Goal: Obtain resource: Download file/media

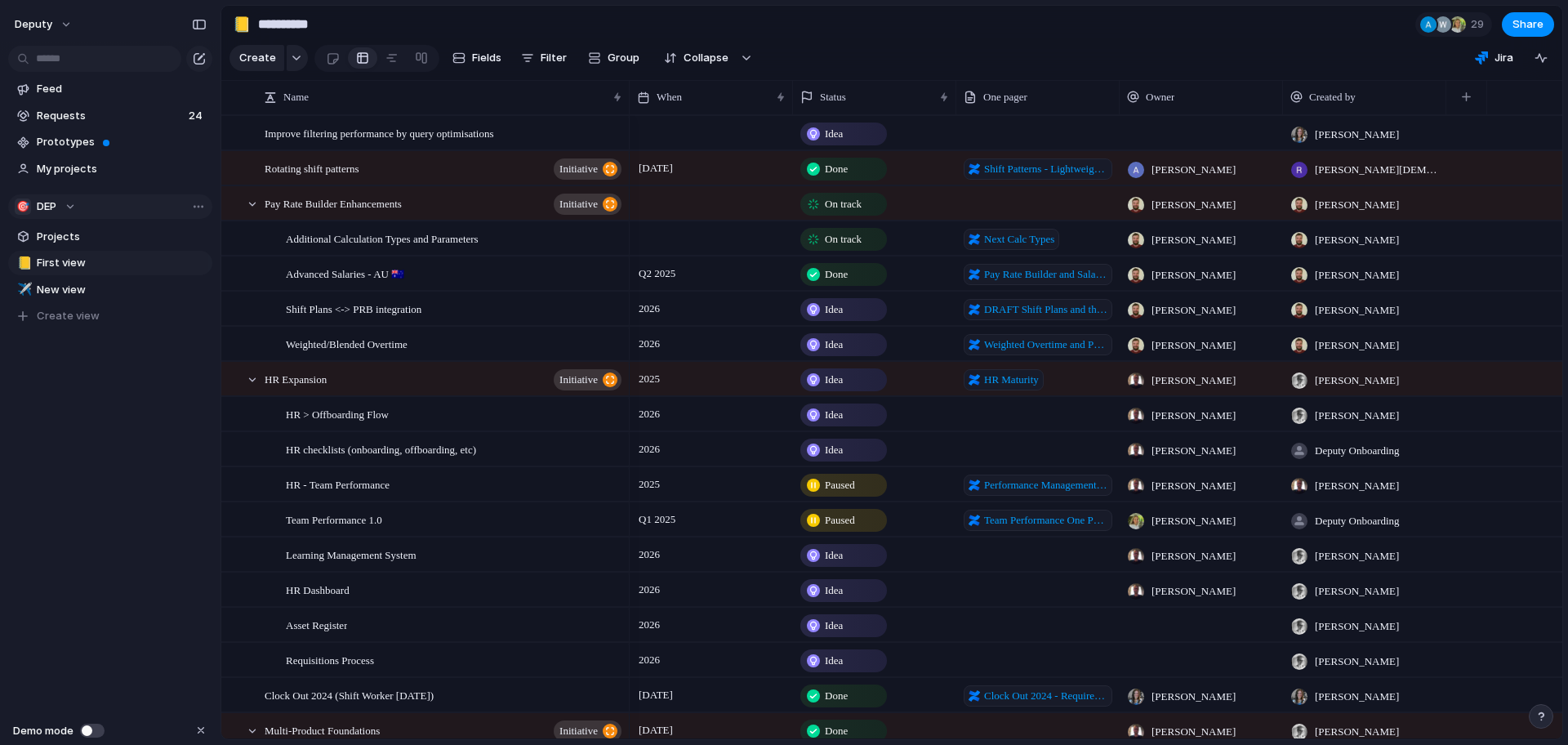
click at [72, 208] on div "🎯 DEP" at bounding box center [45, 207] width 61 height 16
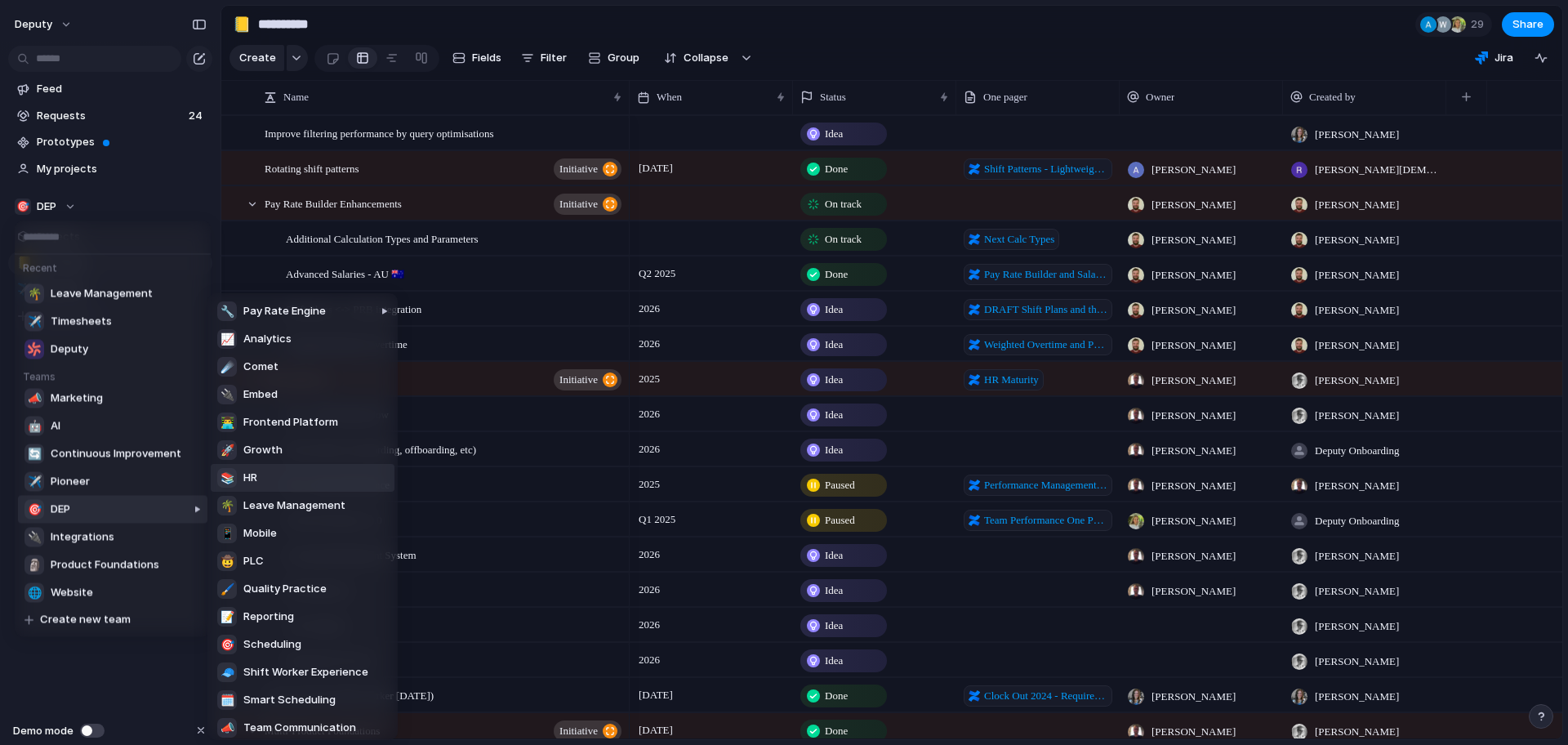
click at [278, 482] on li "📚 HR" at bounding box center [302, 477] width 184 height 28
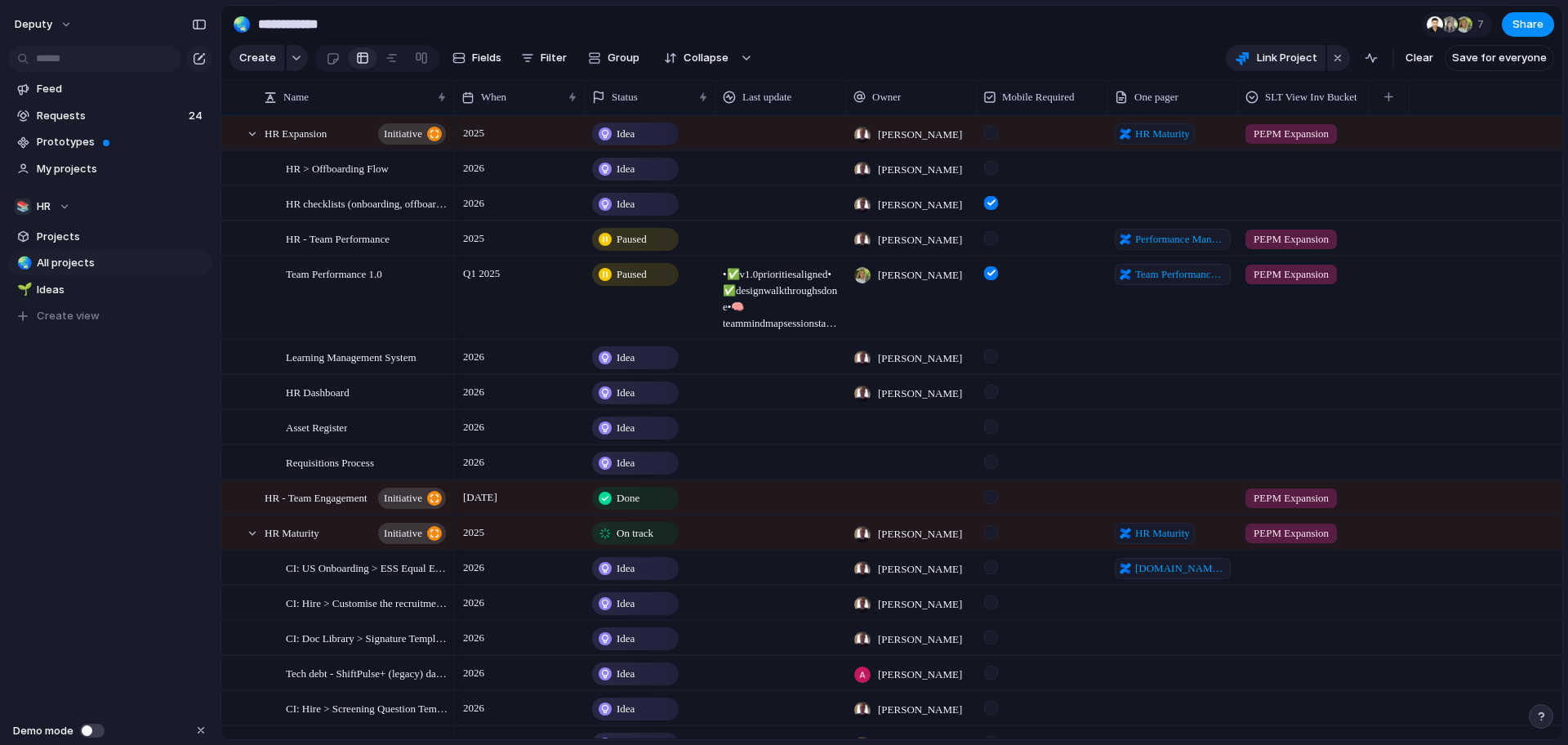
scroll to position [7, 0]
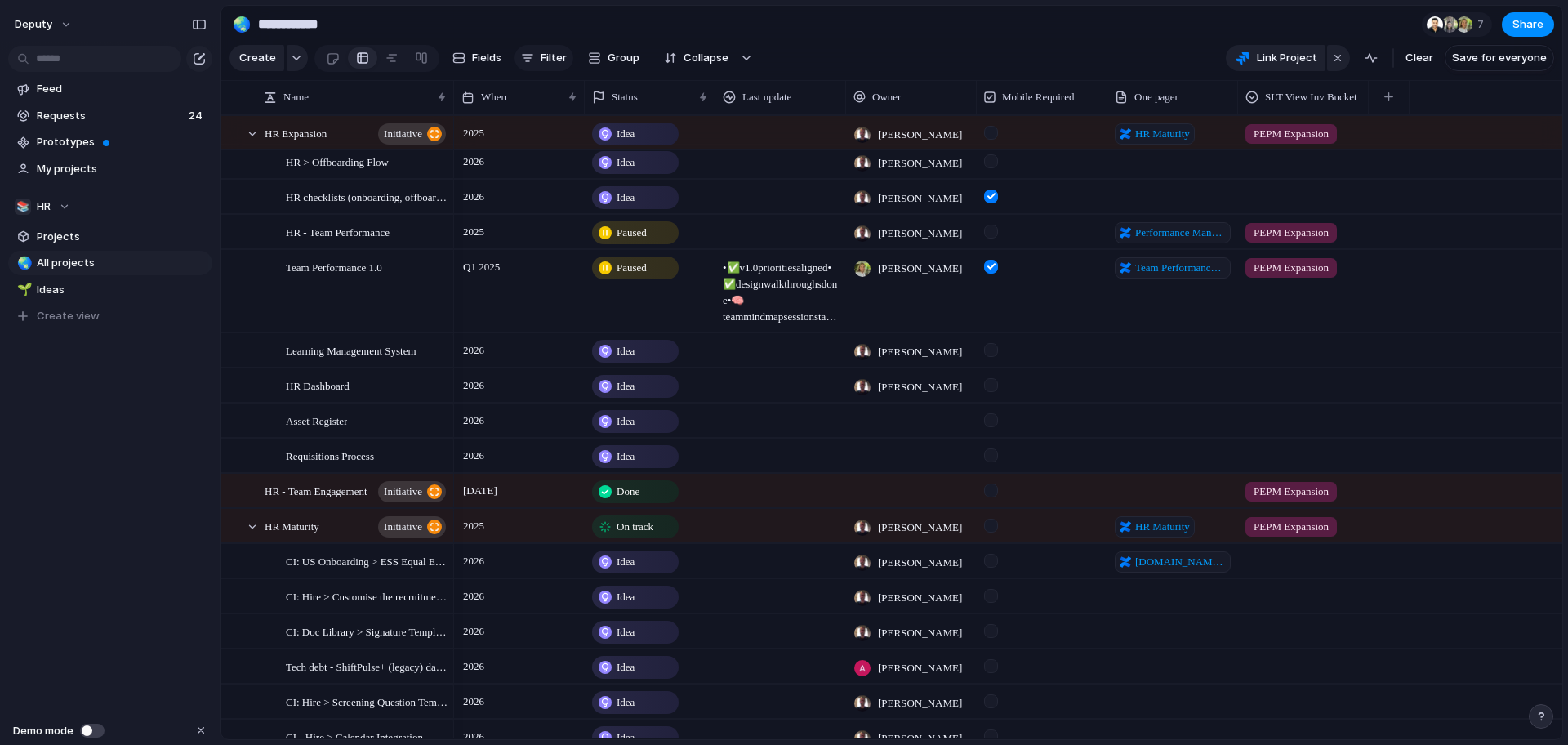
click at [535, 53] on button "Filter" at bounding box center [543, 58] width 58 height 26
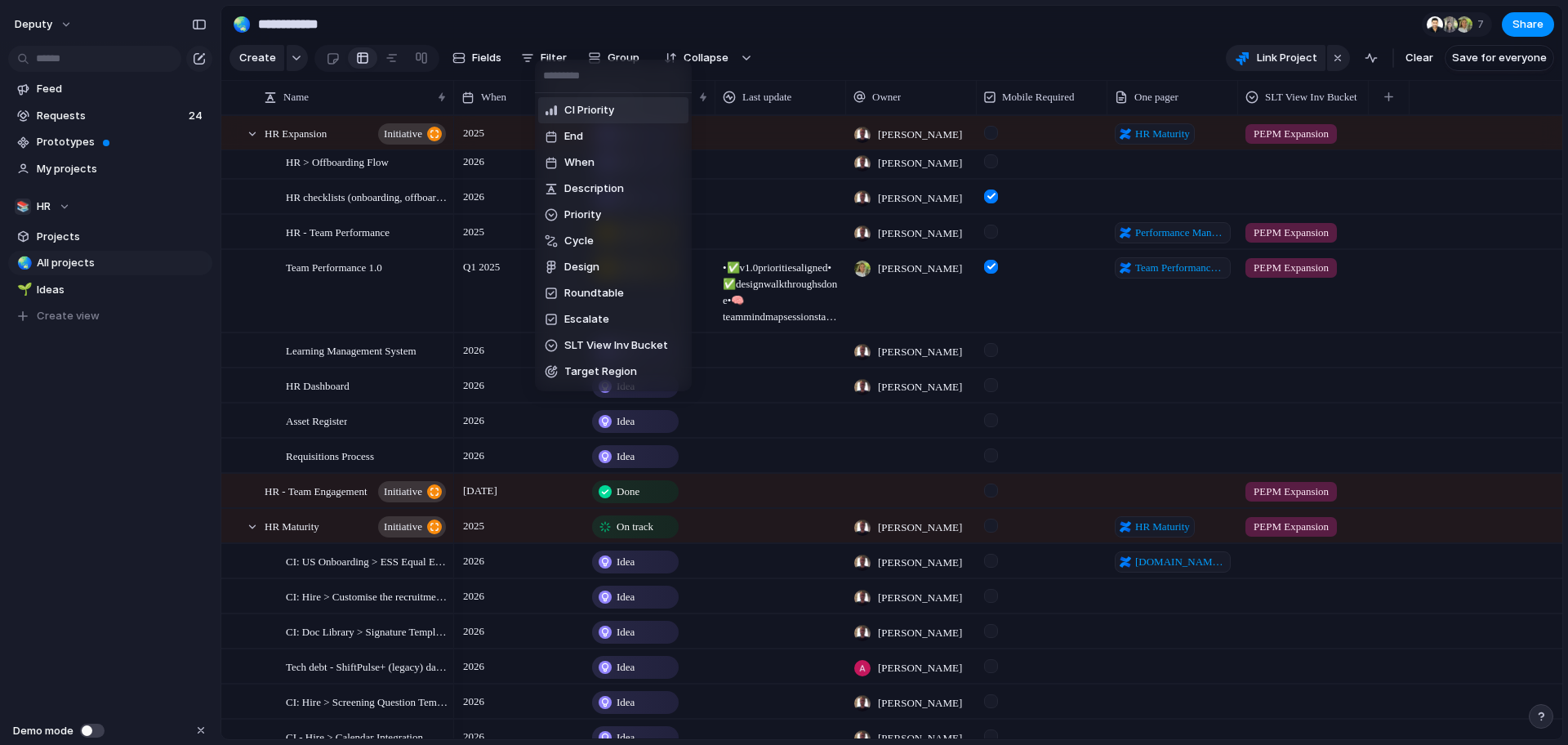
click at [790, 30] on div "CI Priority End When Description Priority Cycle Design Roundtable Escalate SLT …" at bounding box center [784, 372] width 1568 height 745
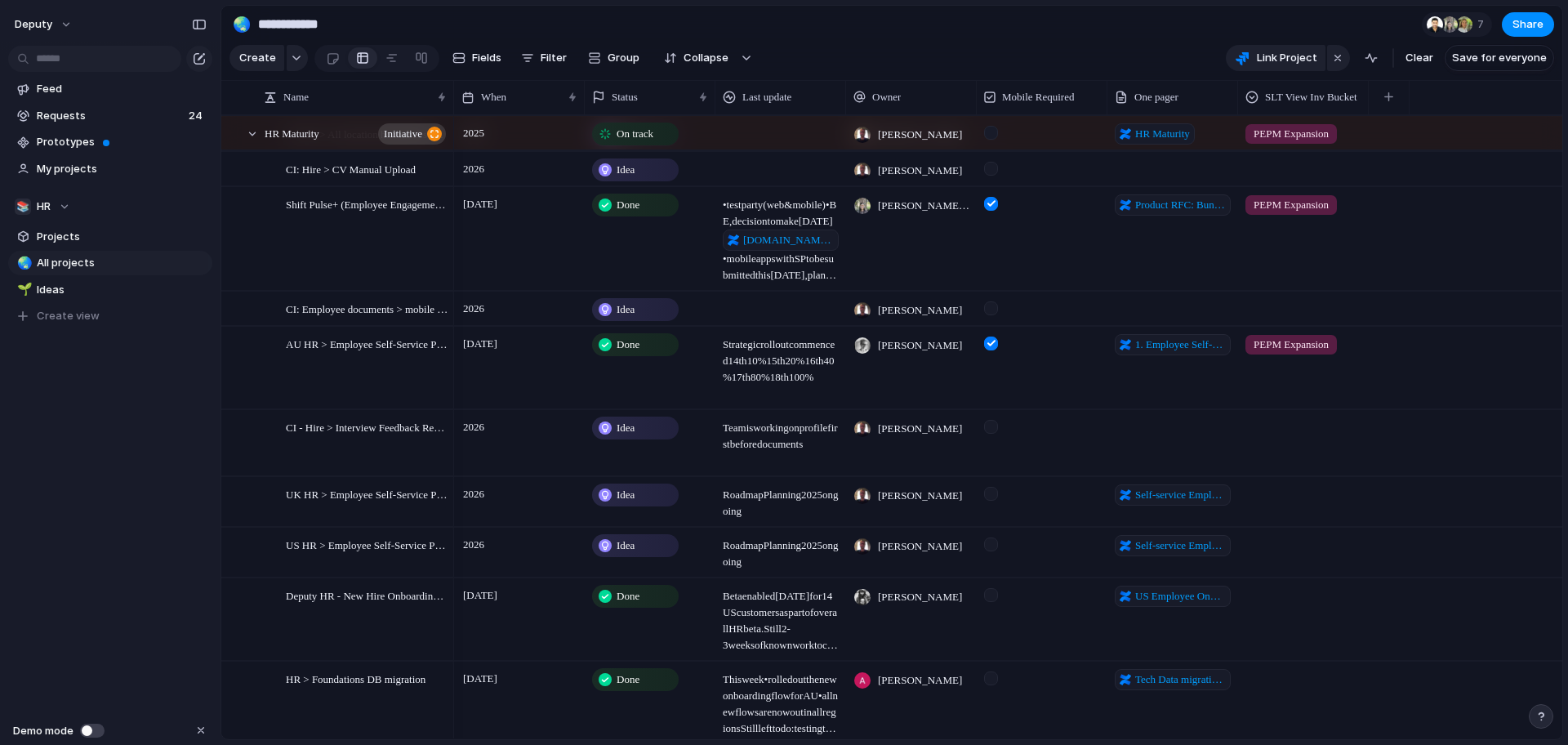
scroll to position [0, 0]
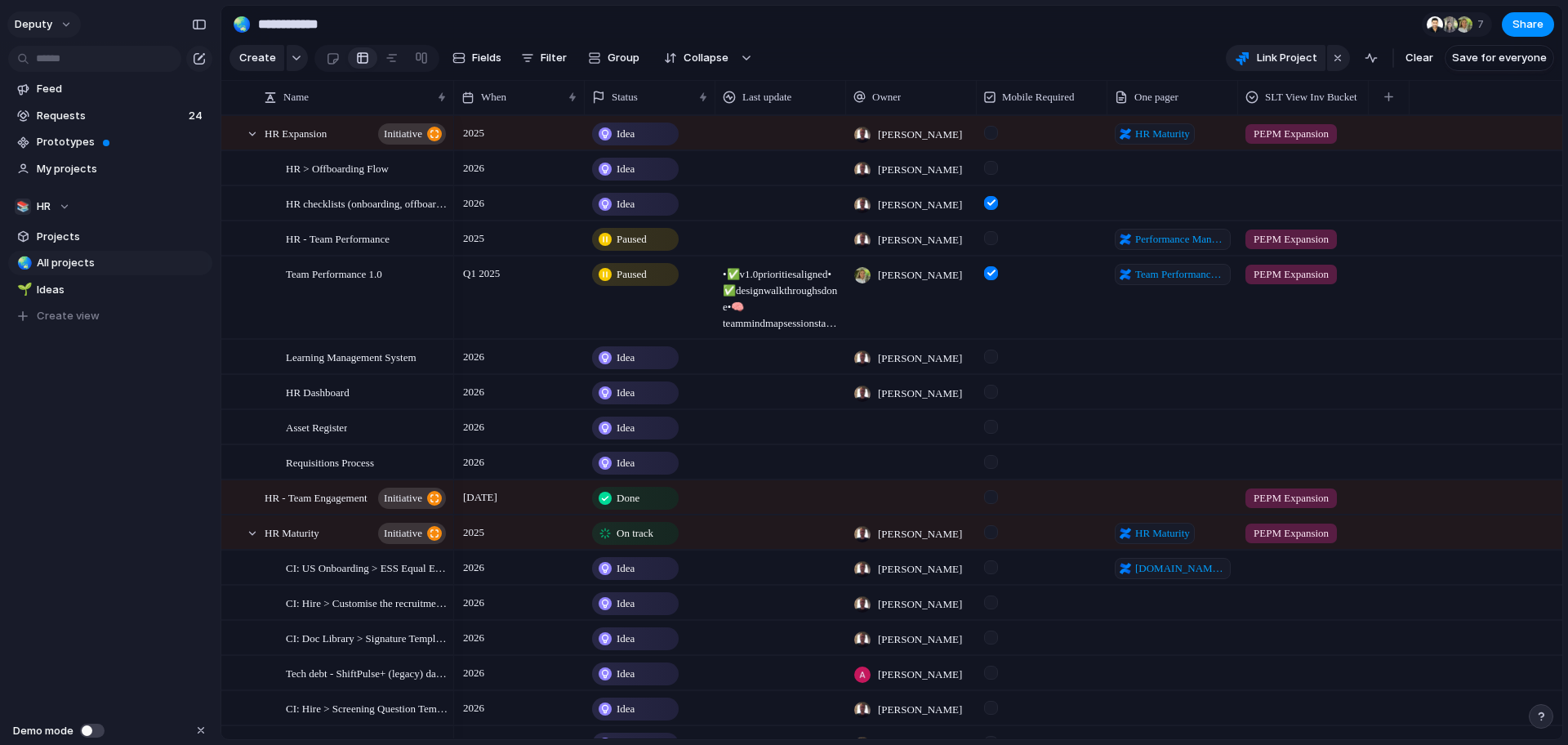
click at [63, 19] on button "deputy" at bounding box center [44, 25] width 74 height 26
click at [71, 58] on span "Settings" at bounding box center [59, 61] width 45 height 16
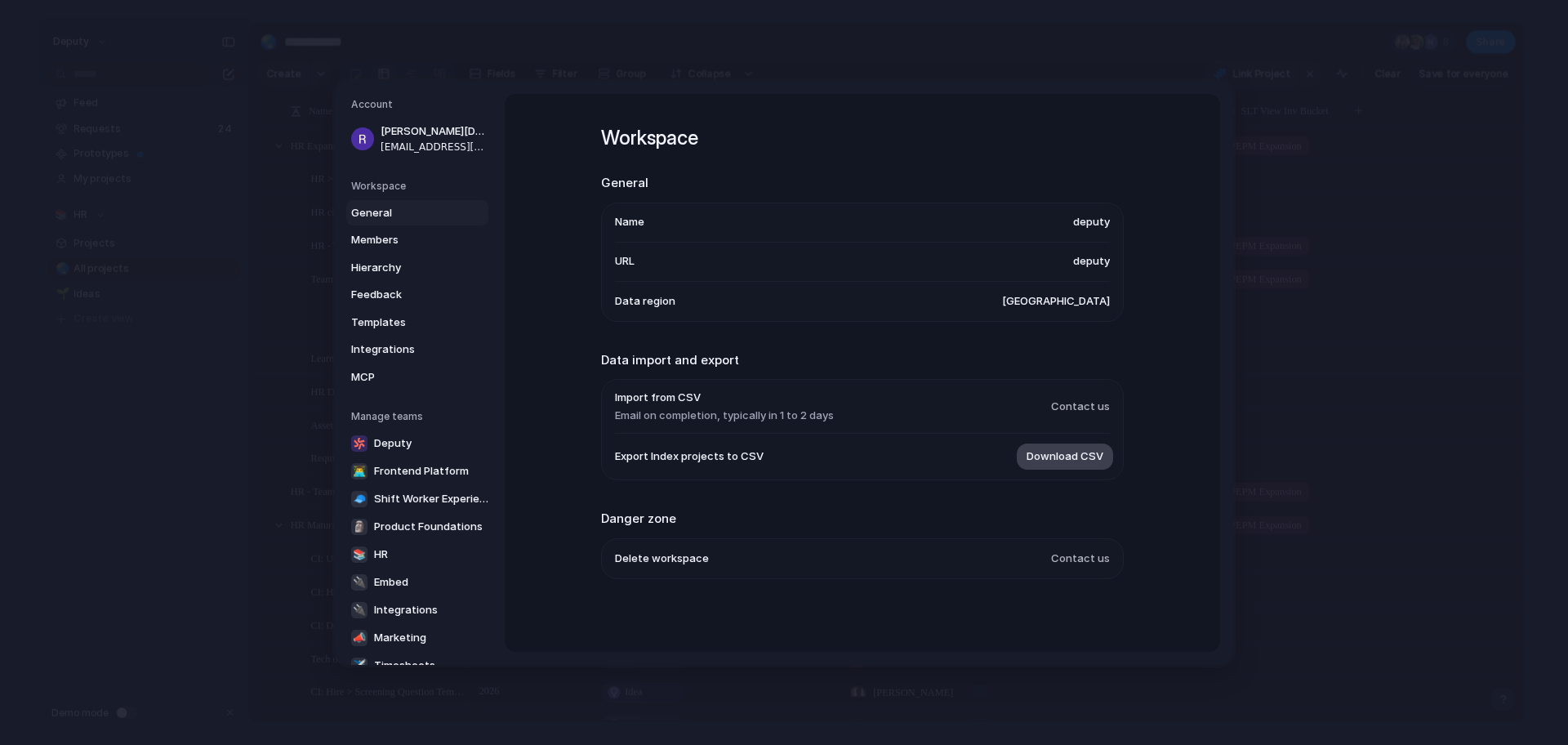
click at [1070, 461] on span "Download CSV" at bounding box center [1065, 456] width 77 height 16
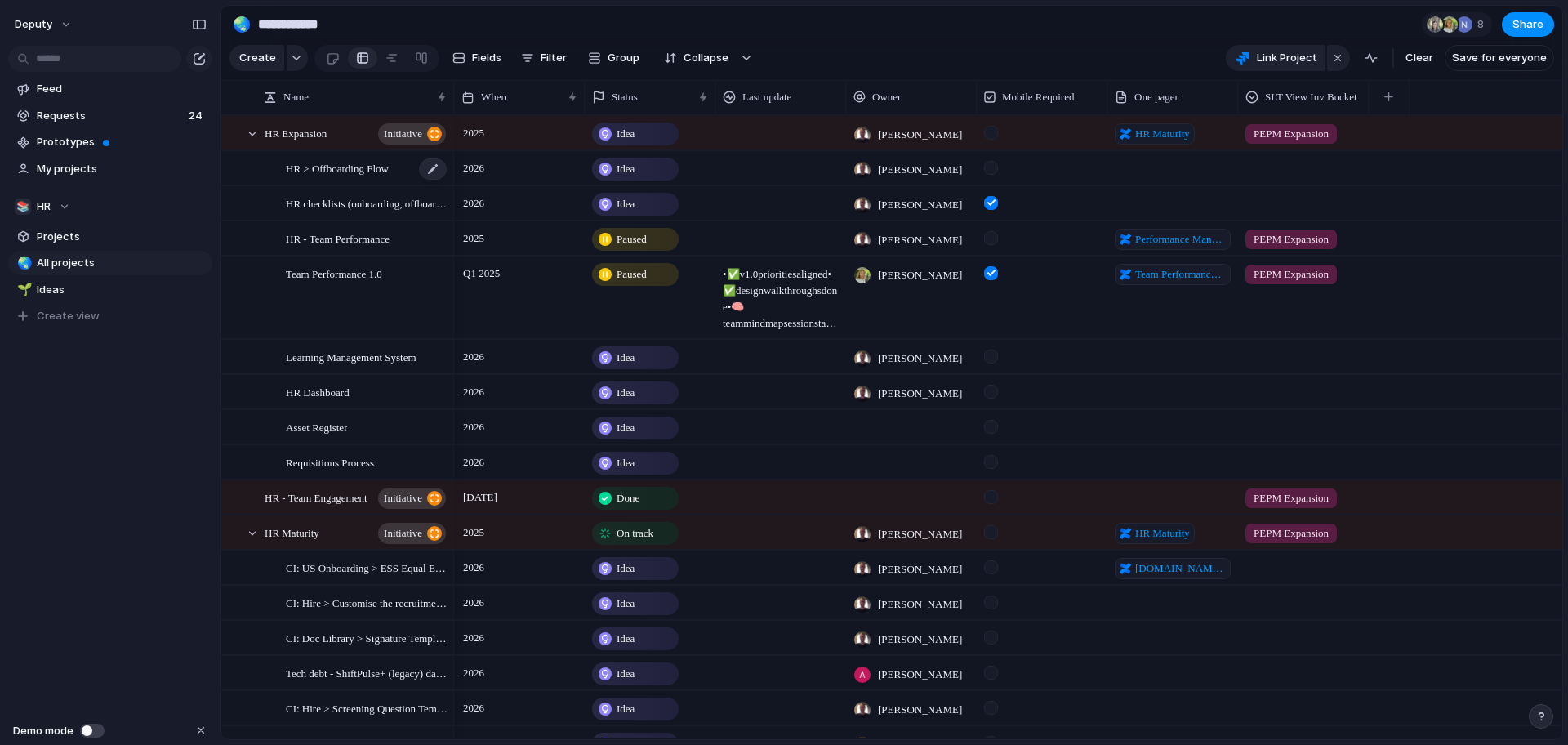
click at [377, 176] on div "HR > Offboarding Flow" at bounding box center [367, 169] width 162 height 34
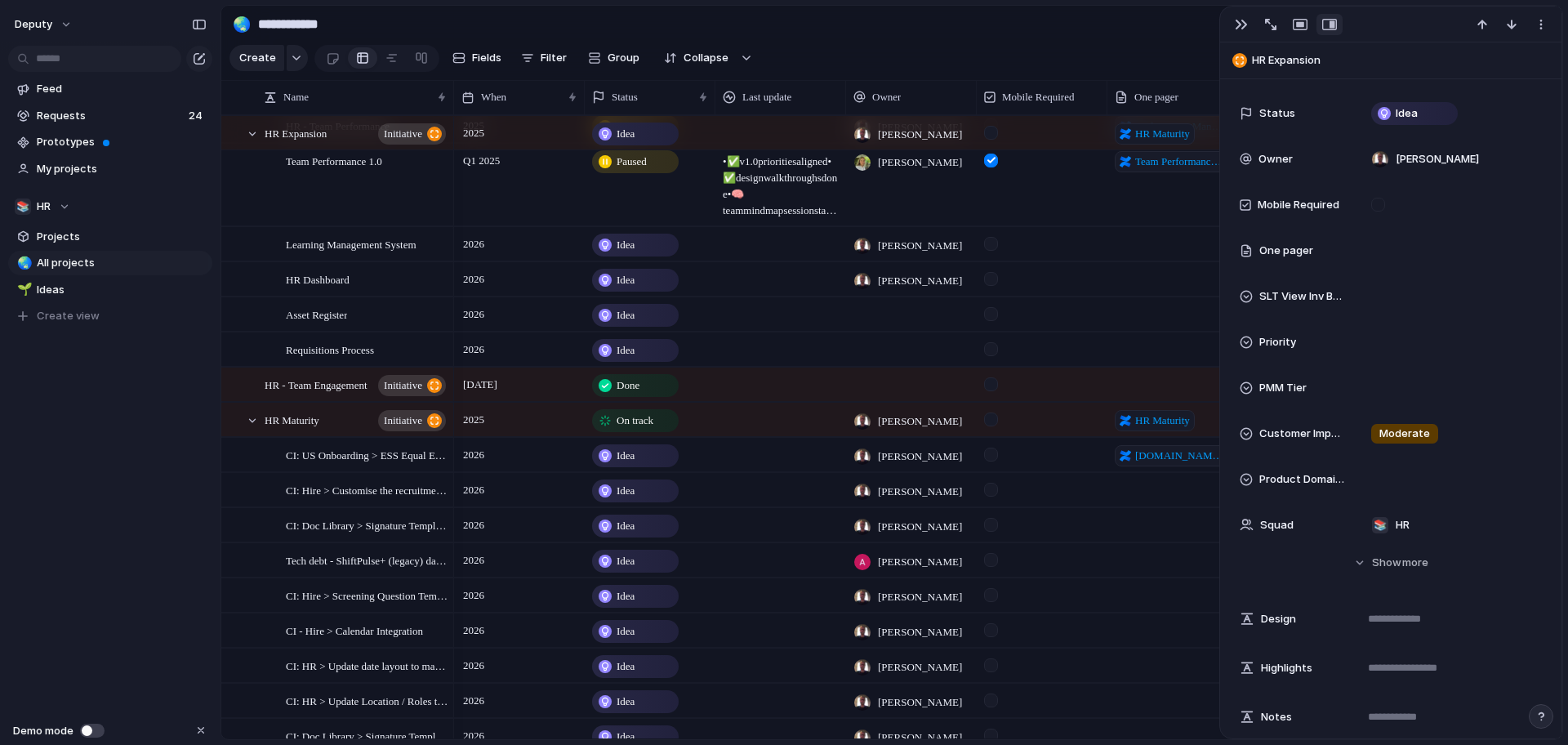
scroll to position [125, 0]
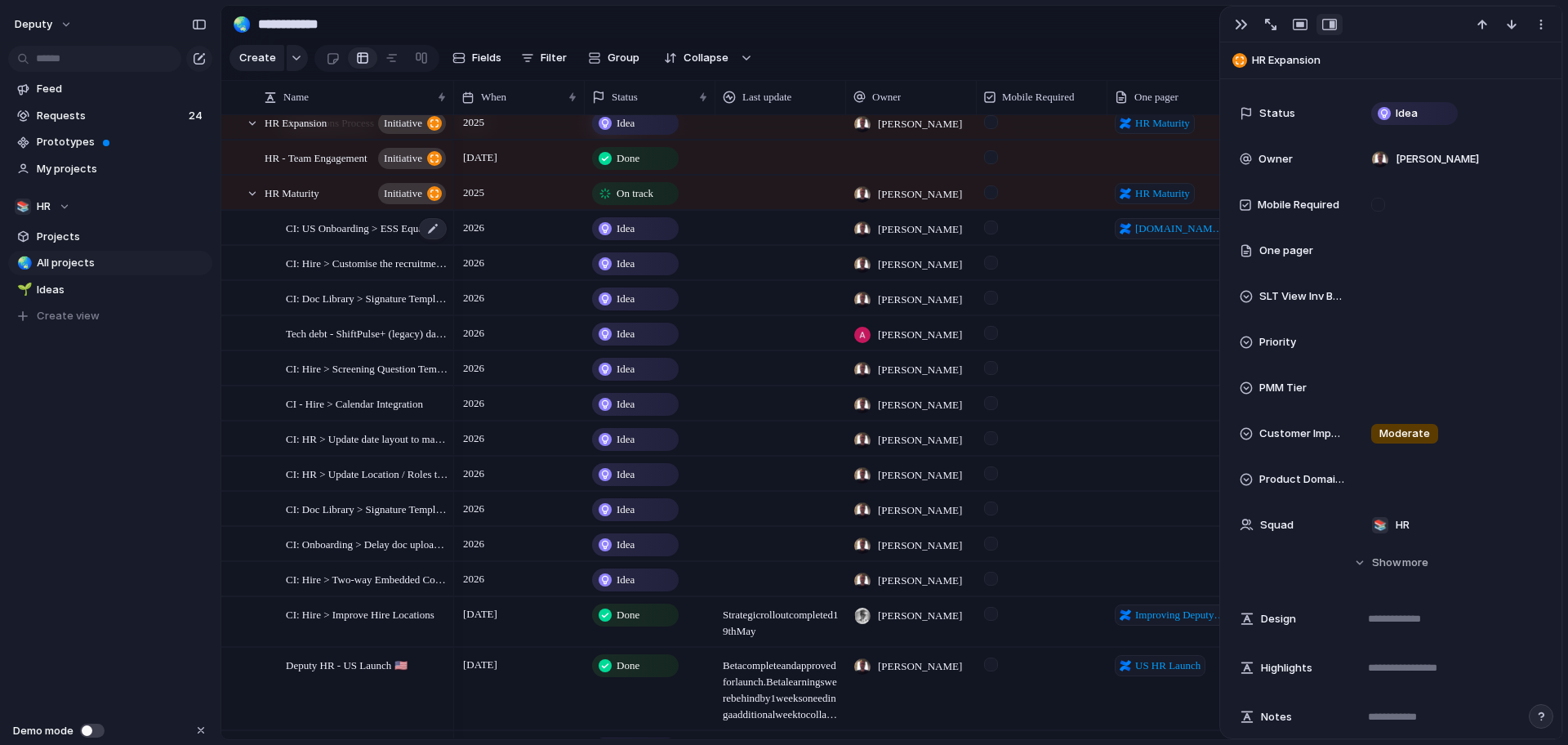
click at [371, 229] on span "CI: US Onboarding > ESS Equal Employement Opportunity" at bounding box center [367, 228] width 162 height 19
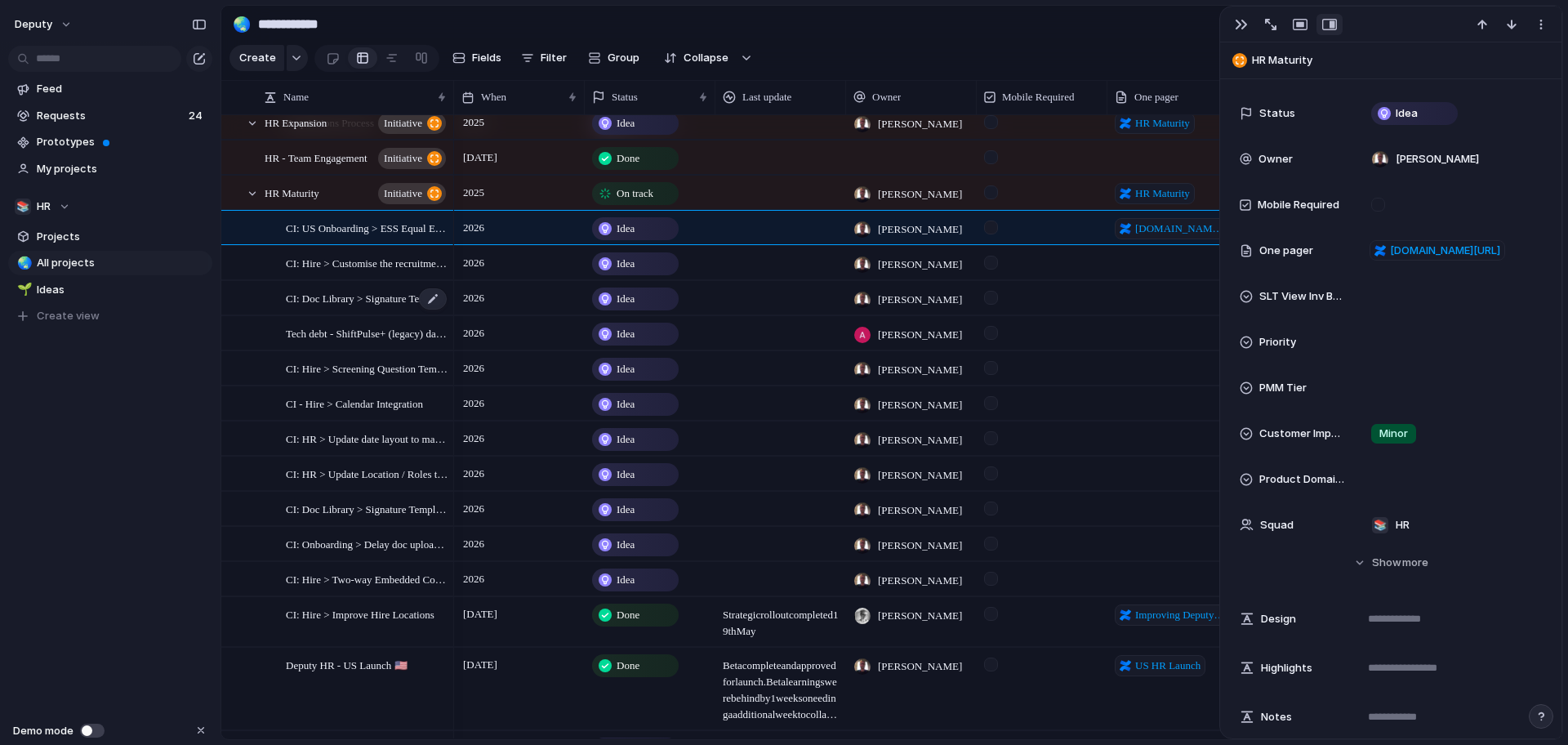
click at [366, 302] on span "CI: Doc Library > Signature Templates by Location" at bounding box center [367, 298] width 162 height 19
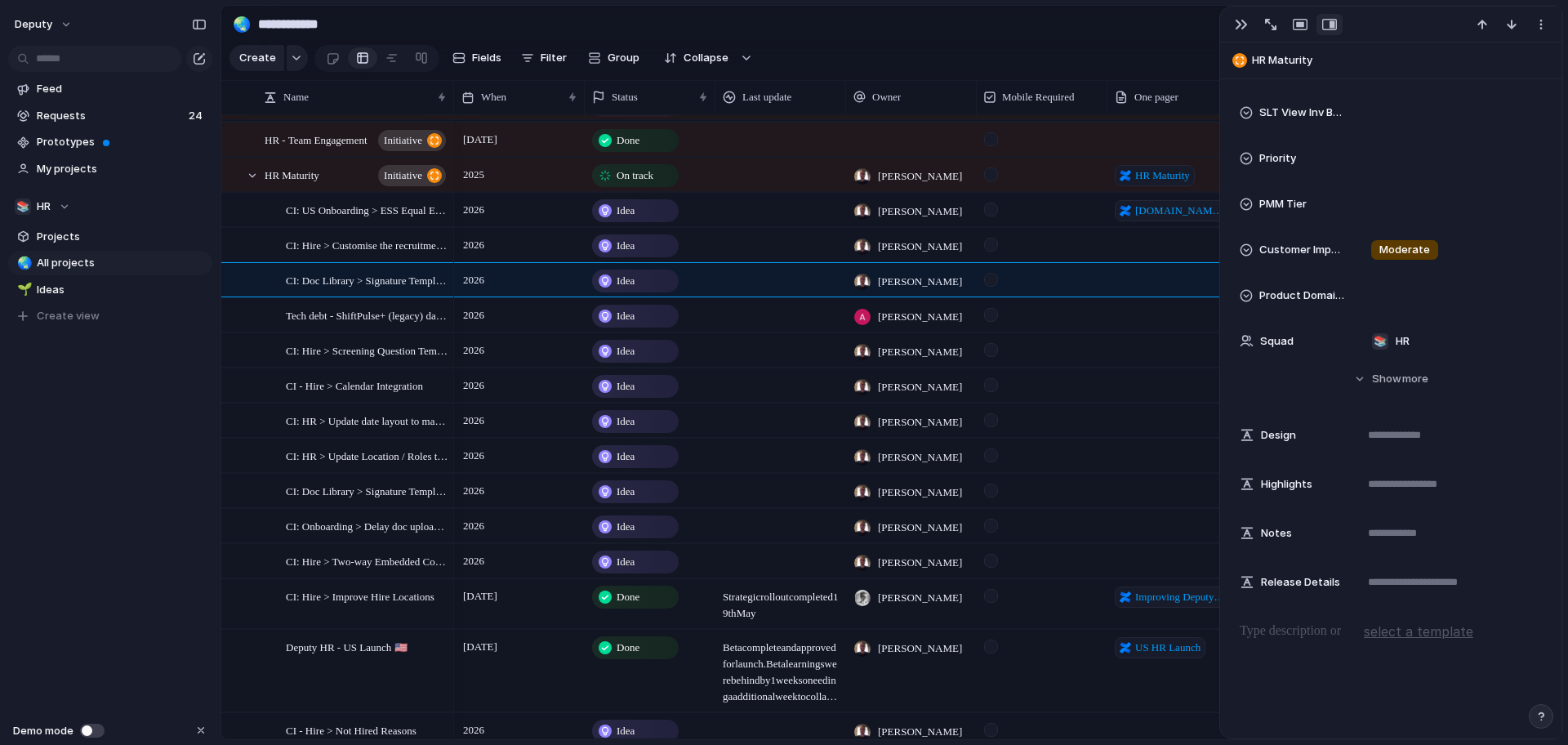
scroll to position [360, 0]
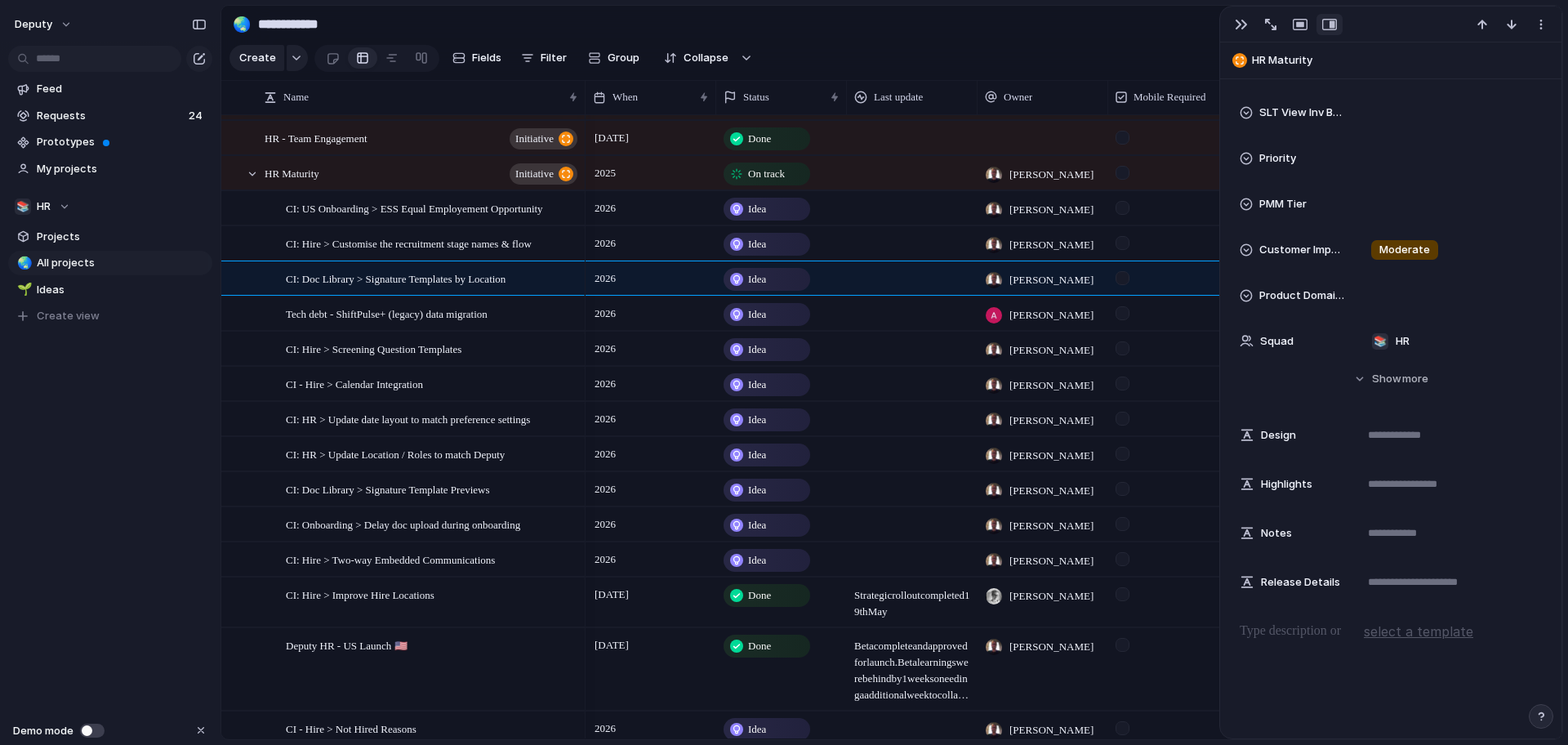
drag, startPoint x: 453, startPoint y: 100, endPoint x: 584, endPoint y: 105, distance: 131.1
click at [584, 105] on div at bounding box center [585, 97] width 8 height 35
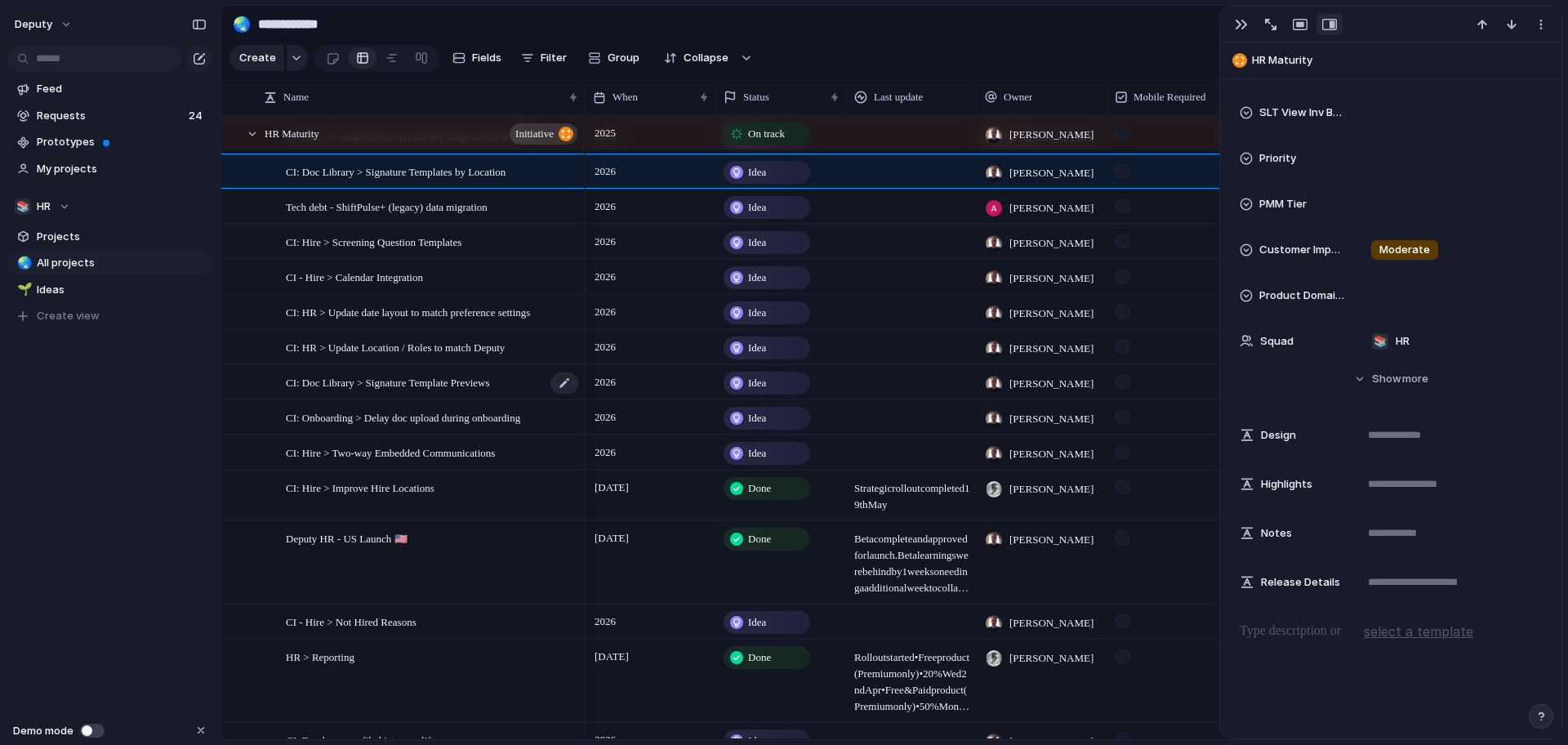
click at [464, 382] on span "CI: Doc Library > Signature Template Previews" at bounding box center [388, 382] width 204 height 19
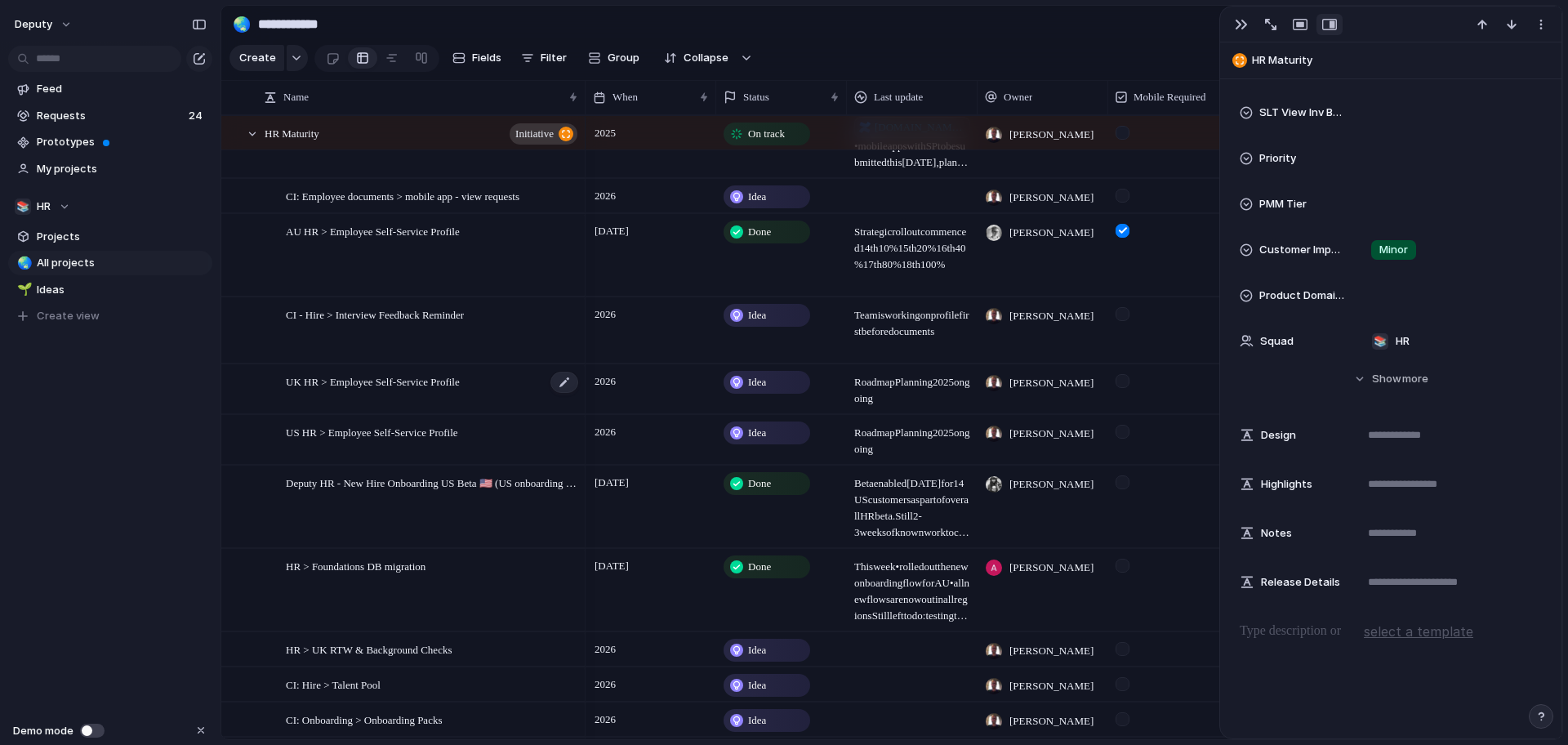
click at [426, 382] on span "UK HR > Employee Self-Service Profile" at bounding box center [373, 381] width 174 height 19
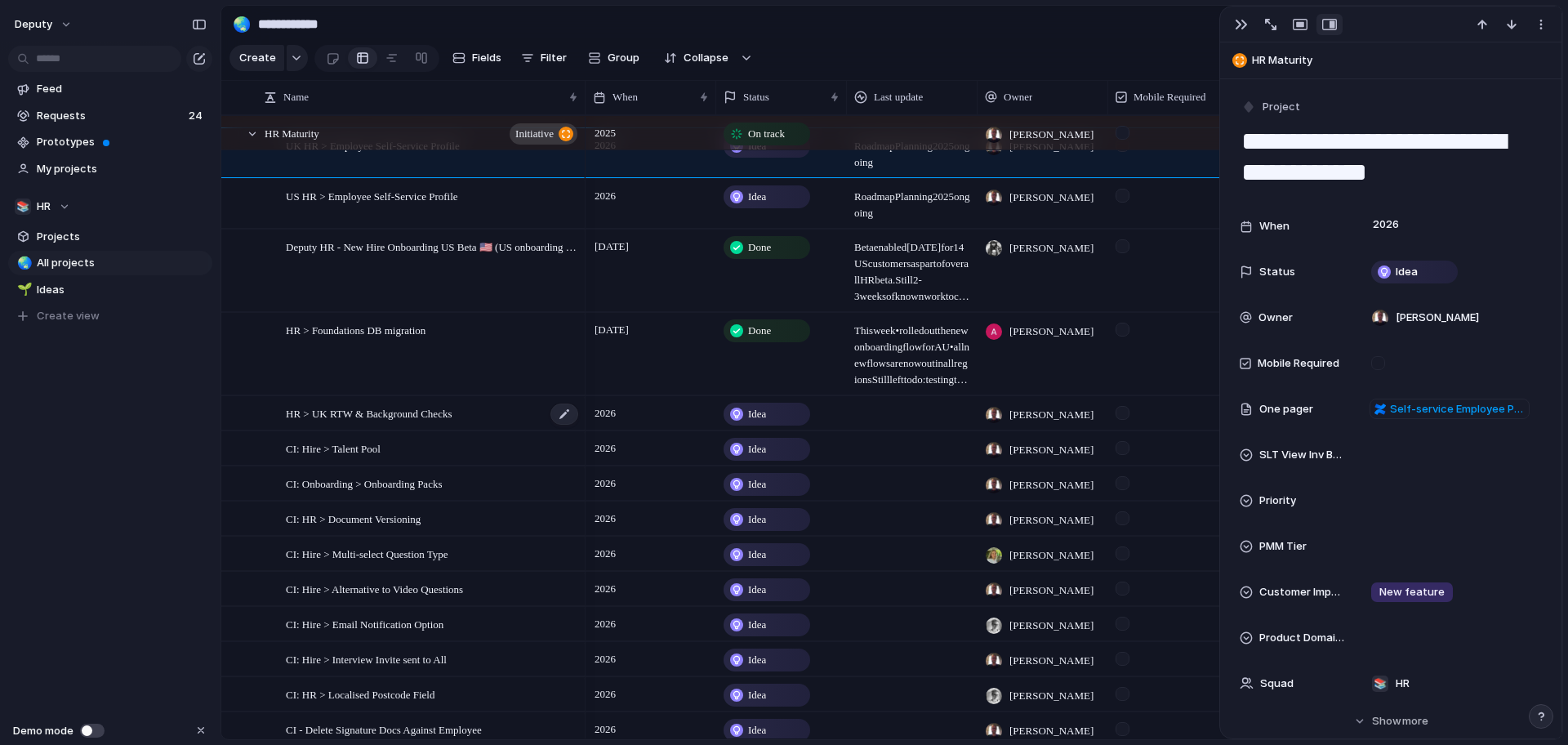
click at [452, 418] on span "HR > UK RTW & Background Checks" at bounding box center [369, 413] width 166 height 19
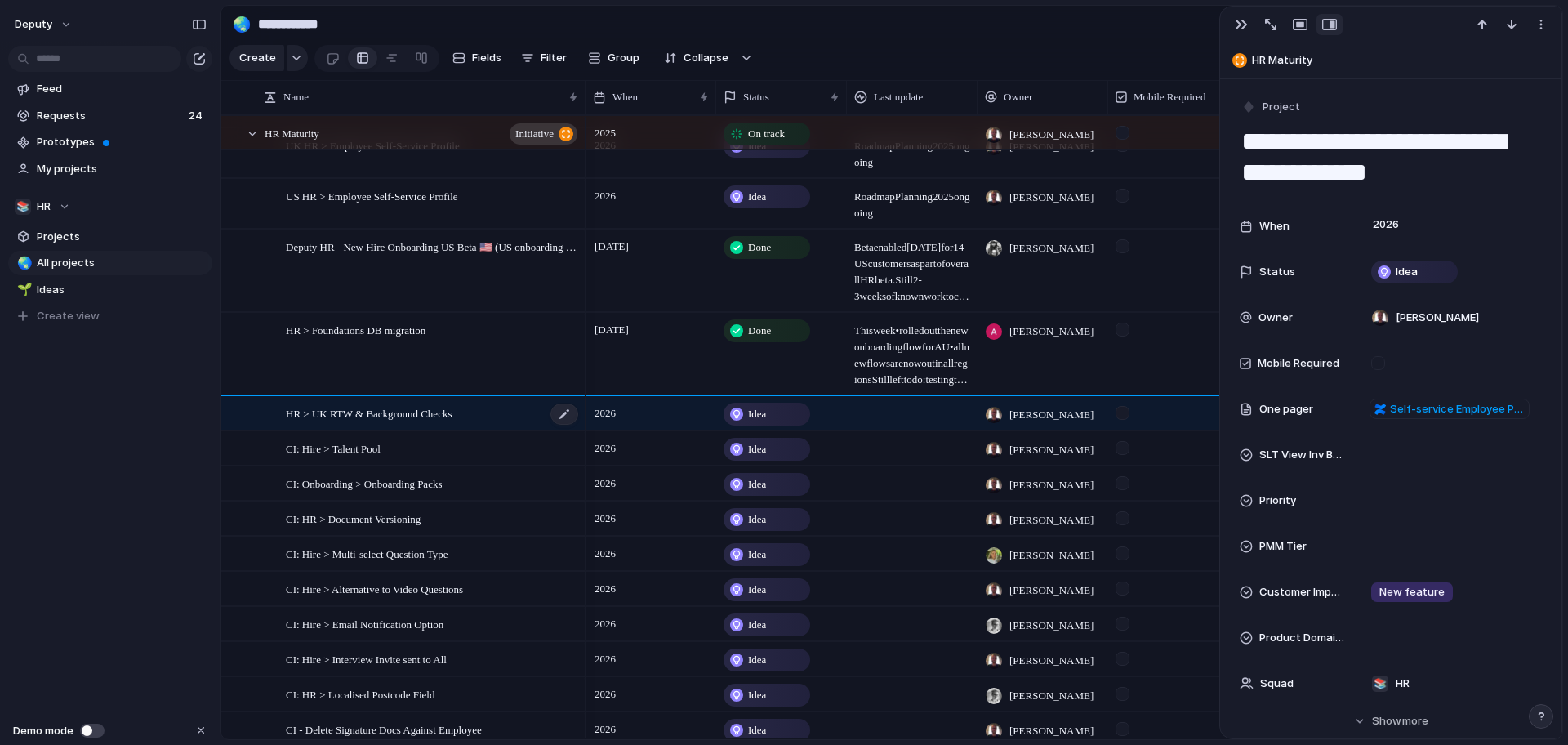
type textarea "**********"
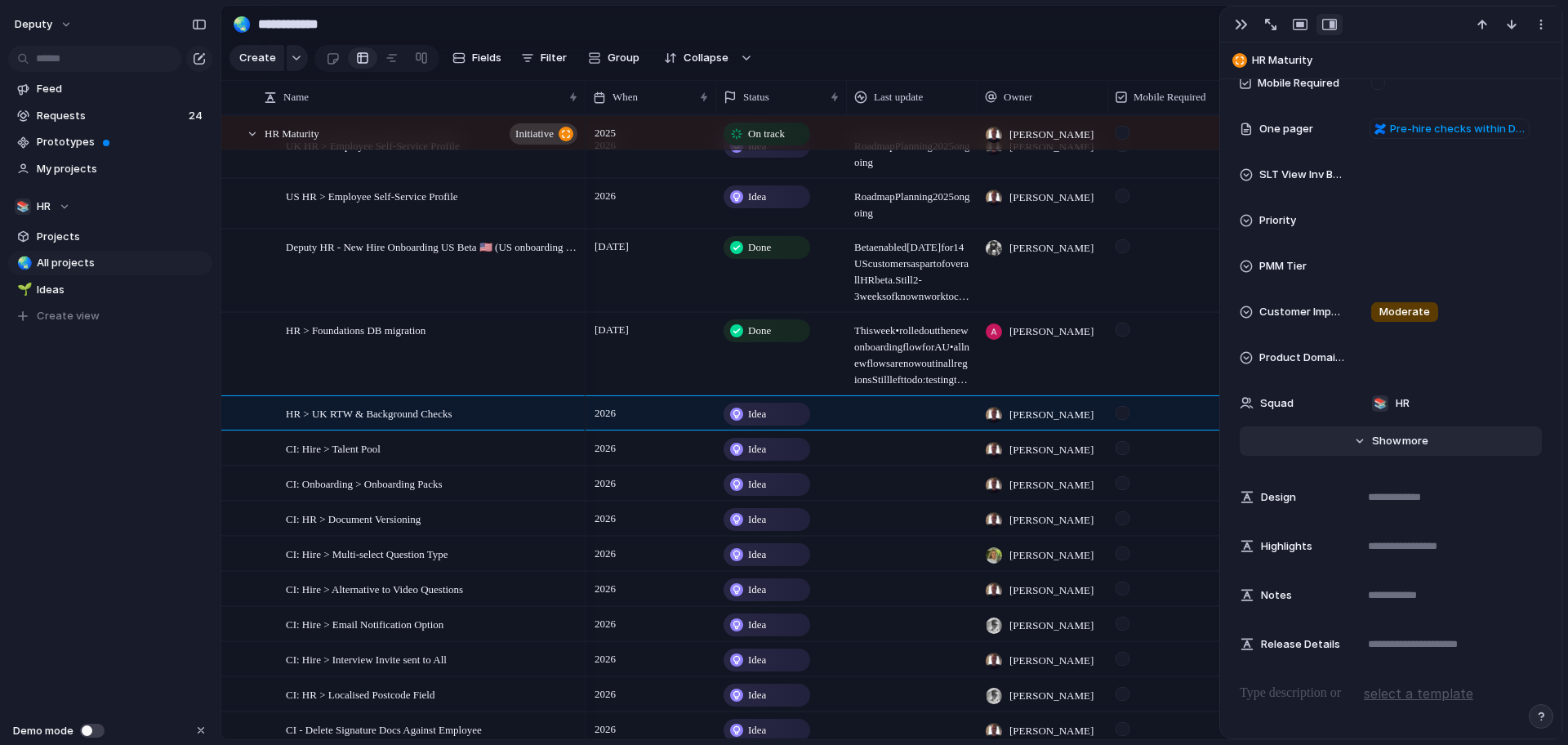
click at [1432, 452] on button "Hide Show more" at bounding box center [1390, 441] width 302 height 30
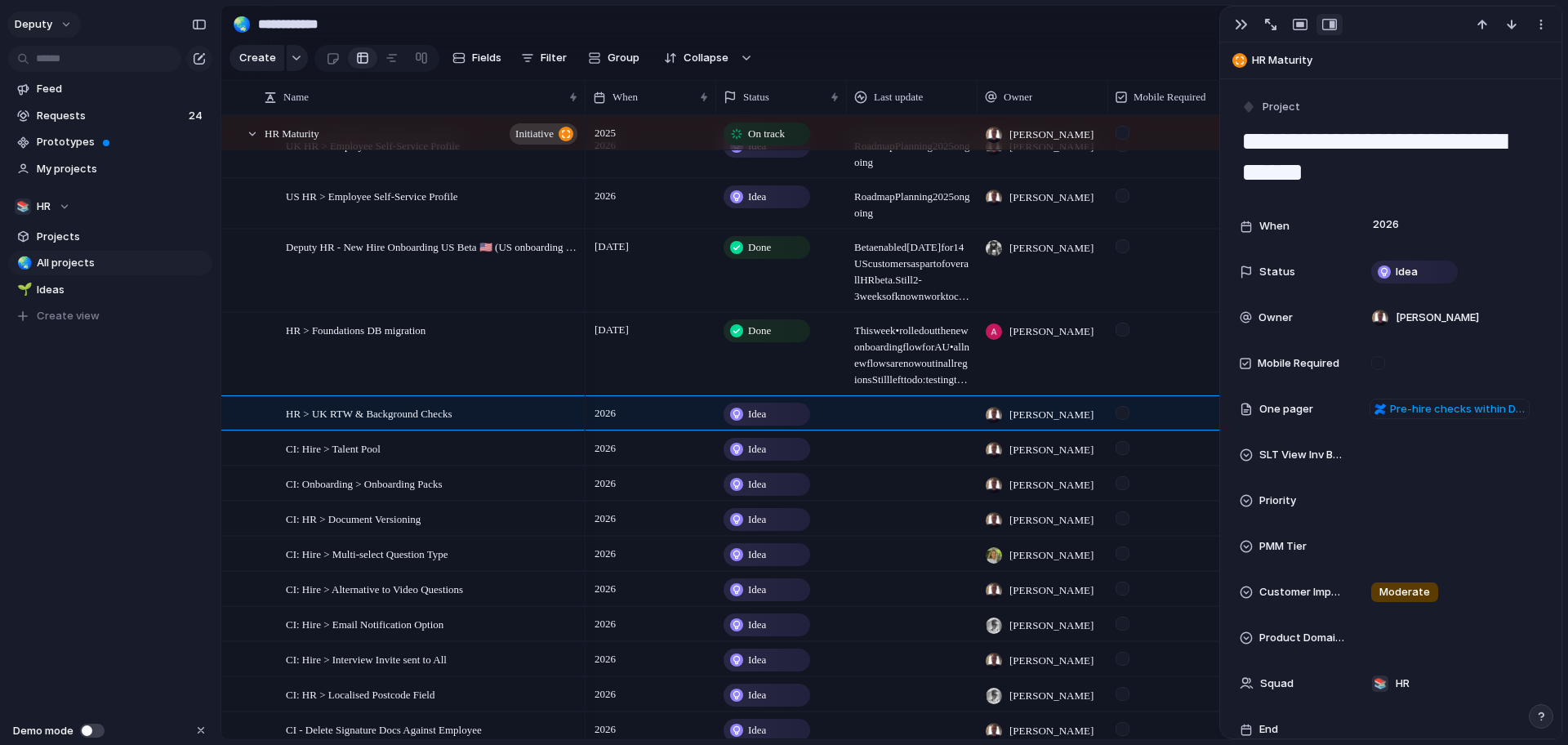
click at [63, 26] on button "deputy" at bounding box center [44, 25] width 74 height 26
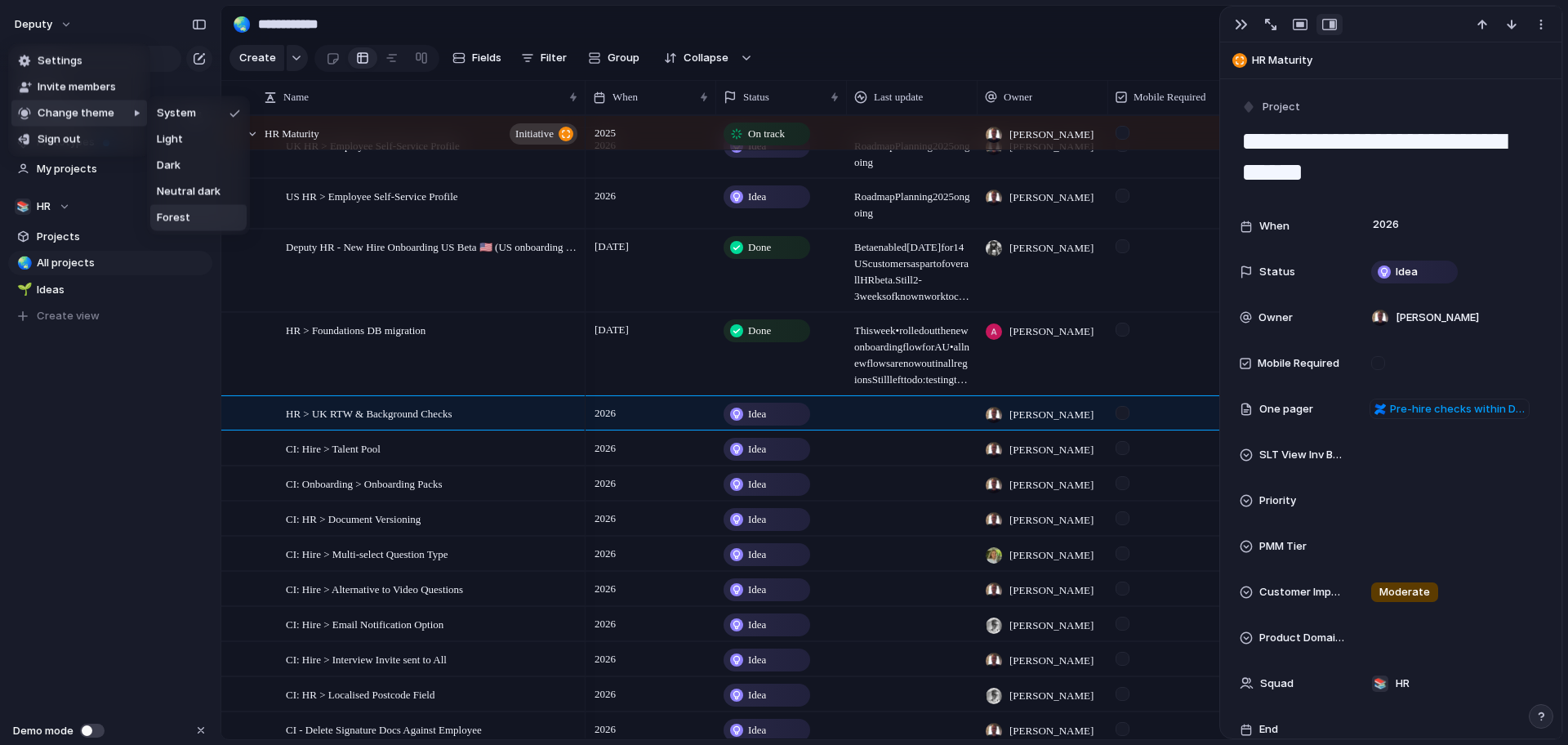
click at [183, 221] on span "Forest" at bounding box center [173, 218] width 34 height 16
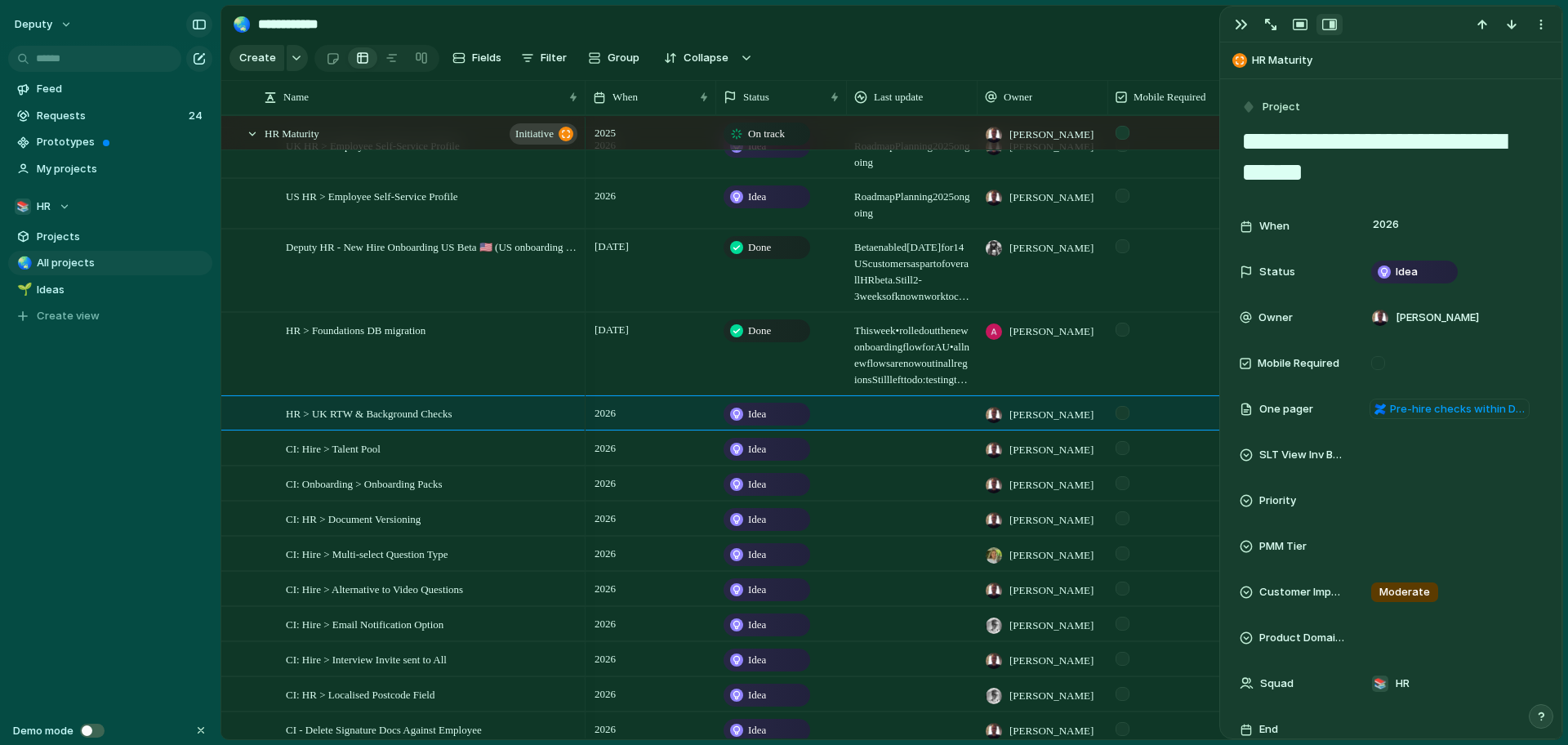
click at [200, 24] on div "button" at bounding box center [199, 25] width 14 height 12
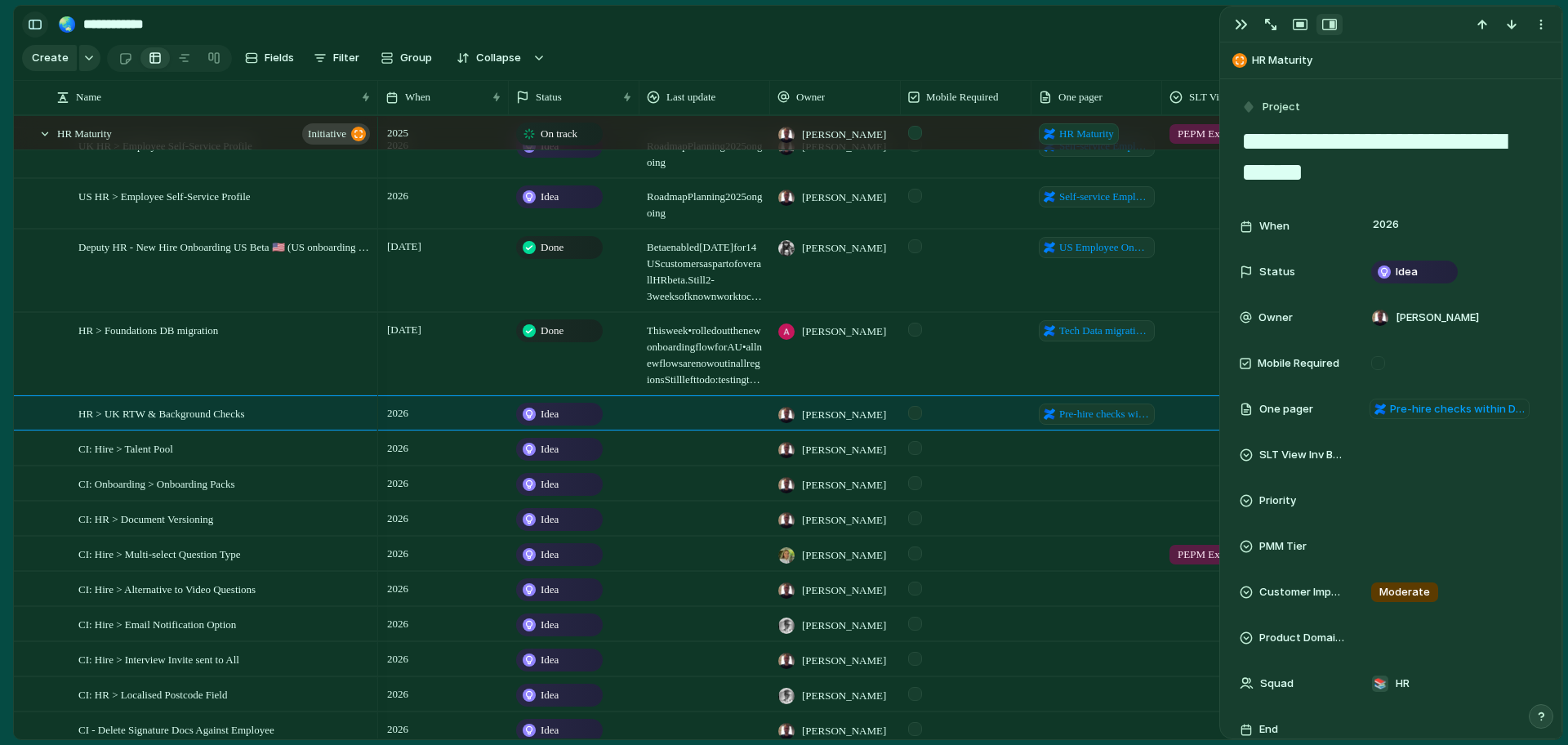
click at [37, 25] on div "button" at bounding box center [35, 25] width 14 height 12
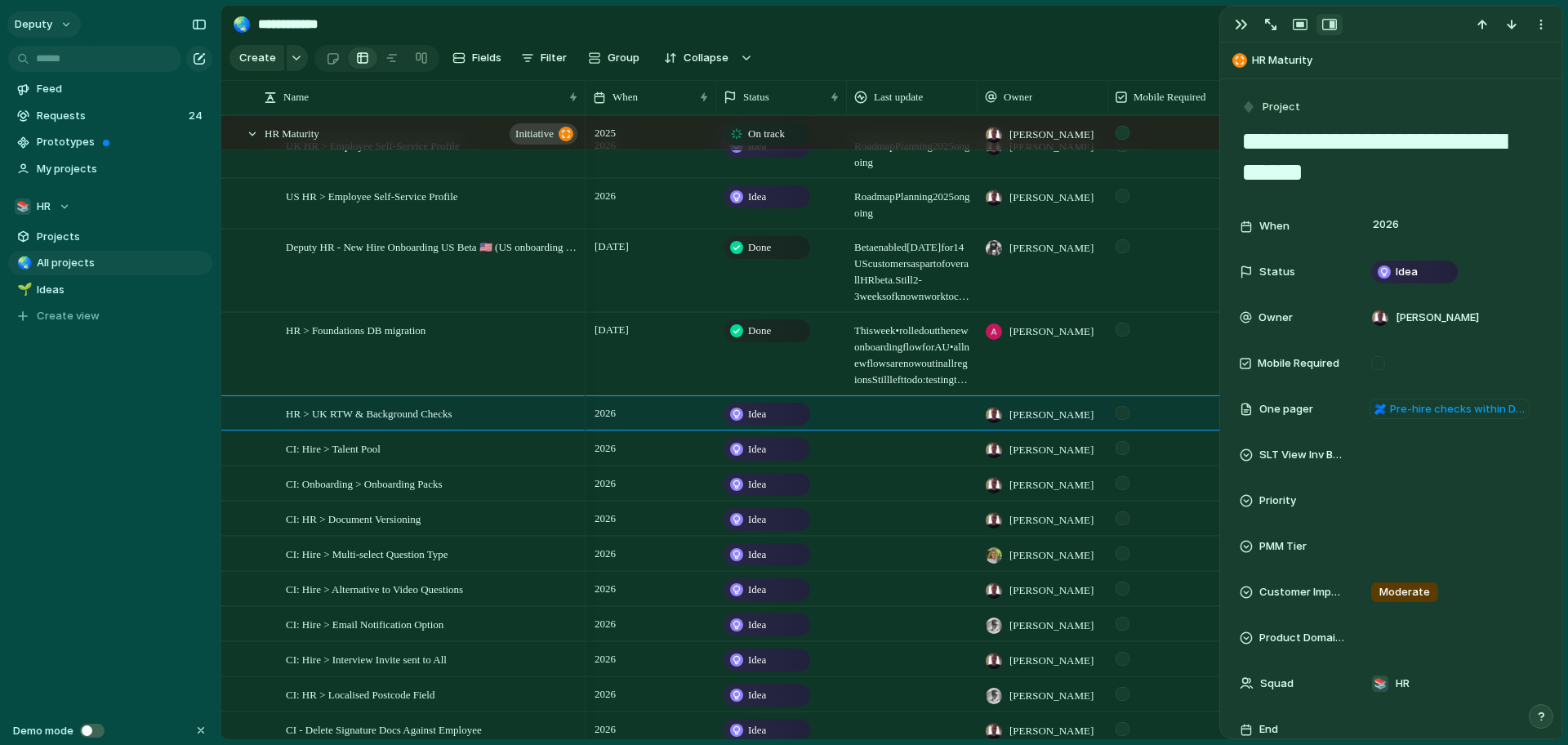
click at [55, 23] on button "deputy" at bounding box center [44, 25] width 74 height 26
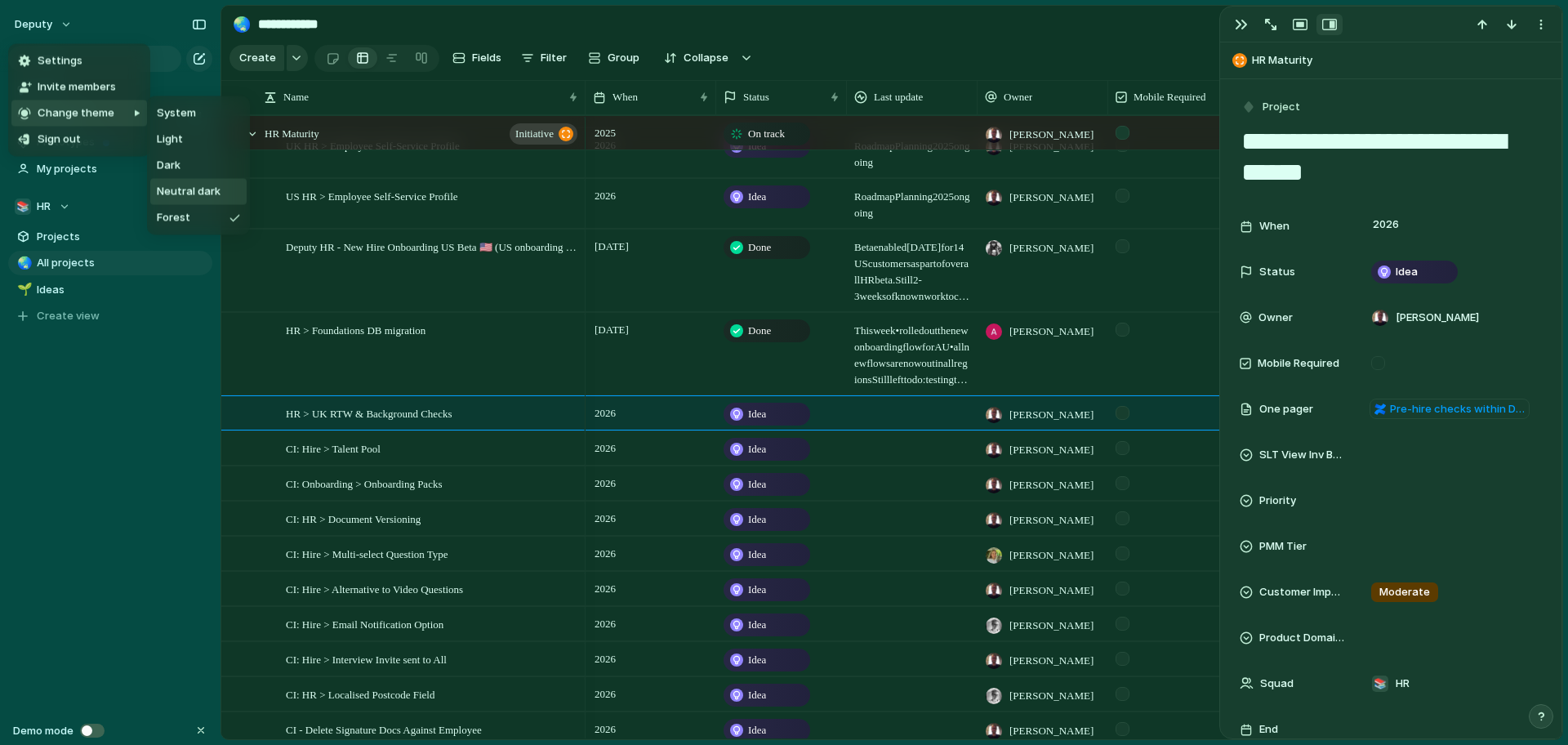
click at [190, 197] on span "Neutral dark" at bounding box center [188, 191] width 63 height 16
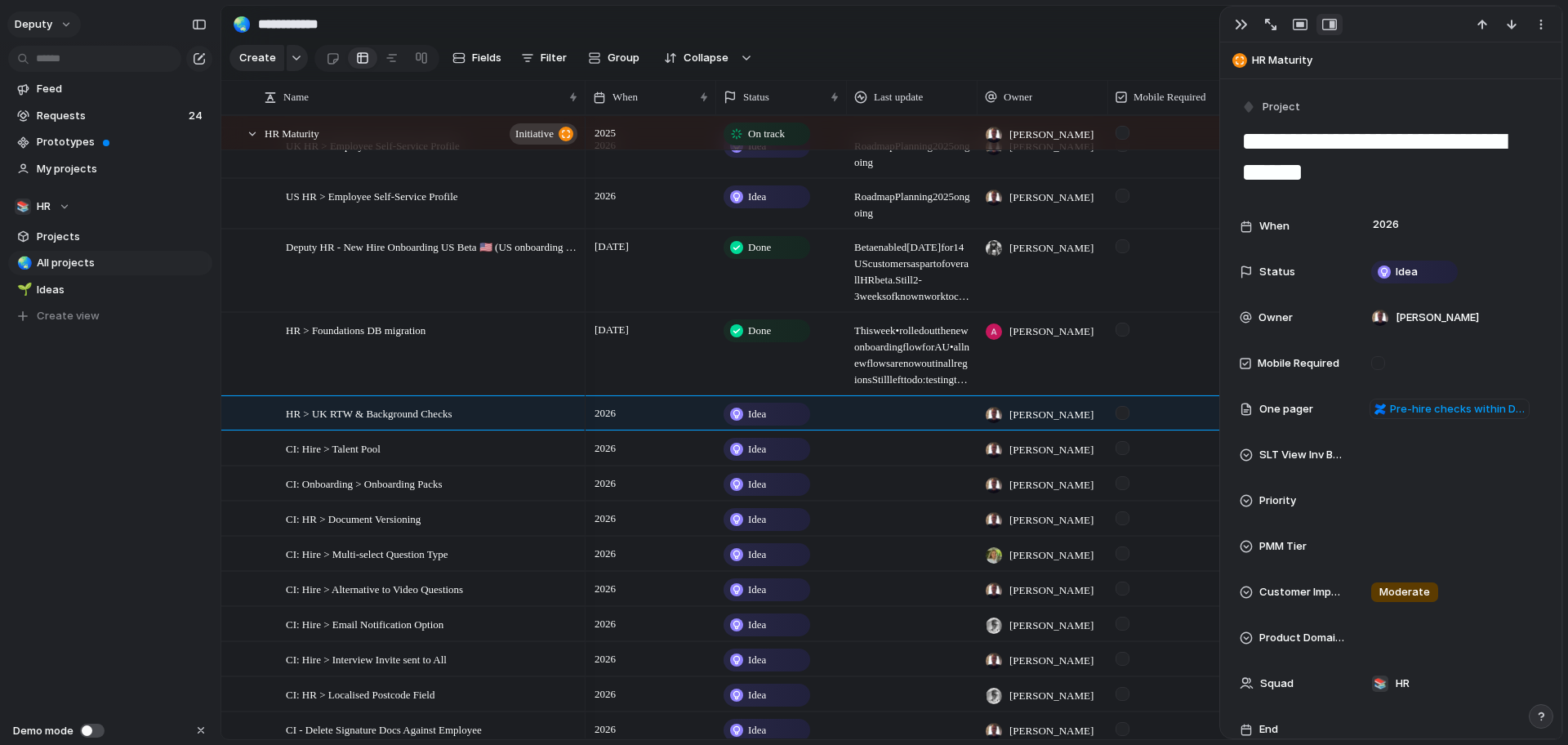
click at [59, 19] on button "deputy" at bounding box center [44, 25] width 74 height 26
click at [80, 63] on li "Settings" at bounding box center [80, 61] width 135 height 26
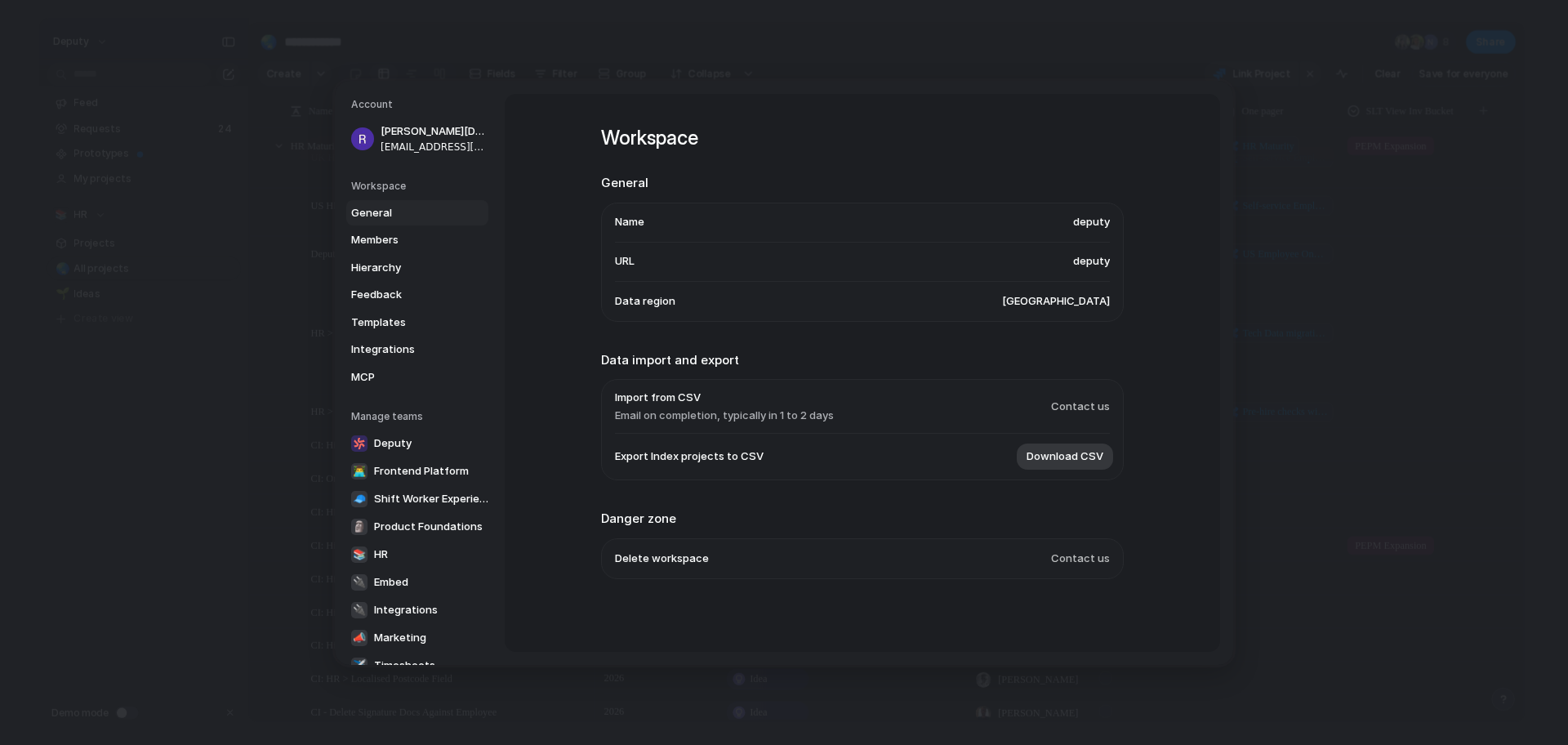
scroll to position [3, 0]
click at [1048, 458] on span "Download CSV" at bounding box center [1065, 455] width 77 height 16
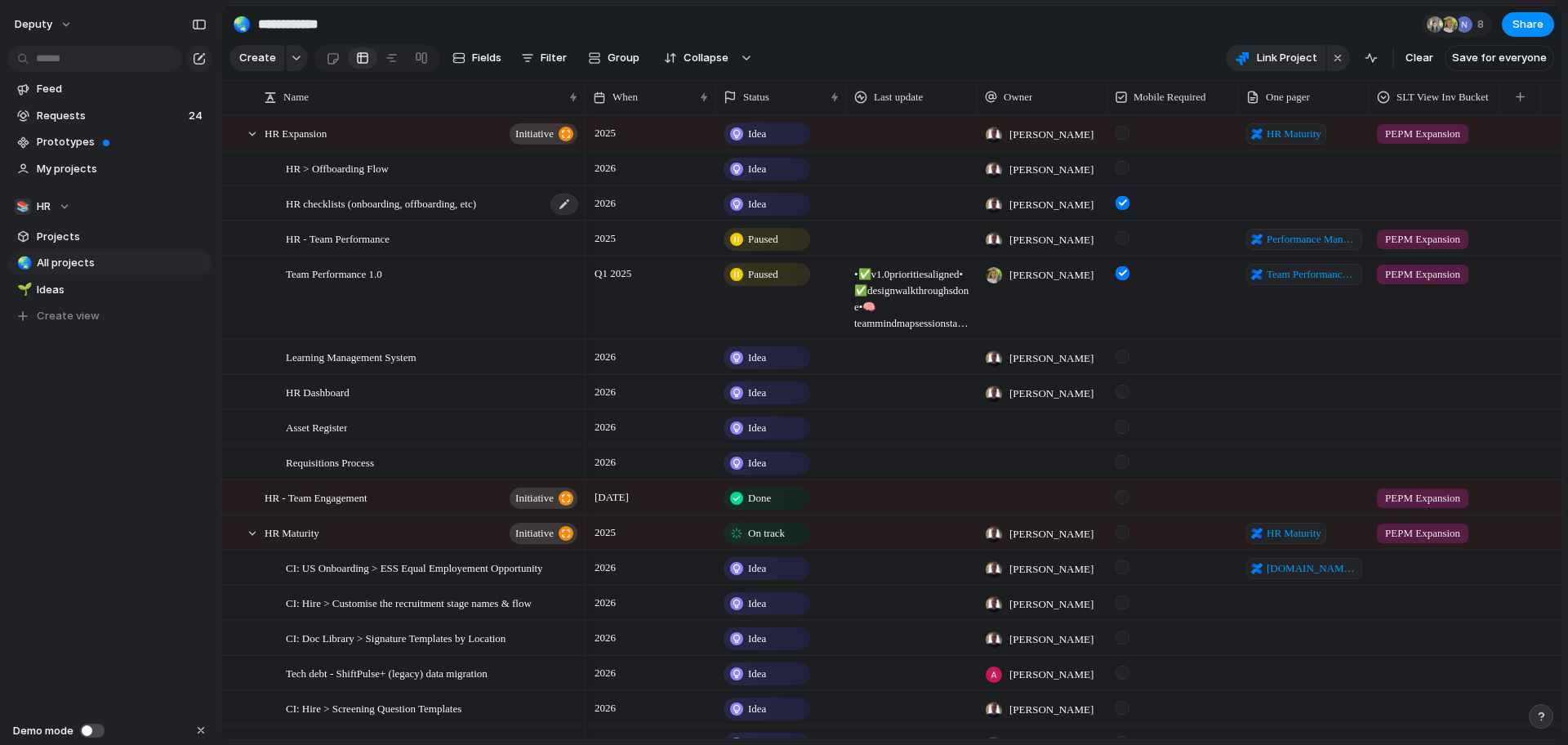
click at [370, 218] on div "HR checklists (onboarding, offboarding, etc)" at bounding box center [432, 204] width 294 height 34
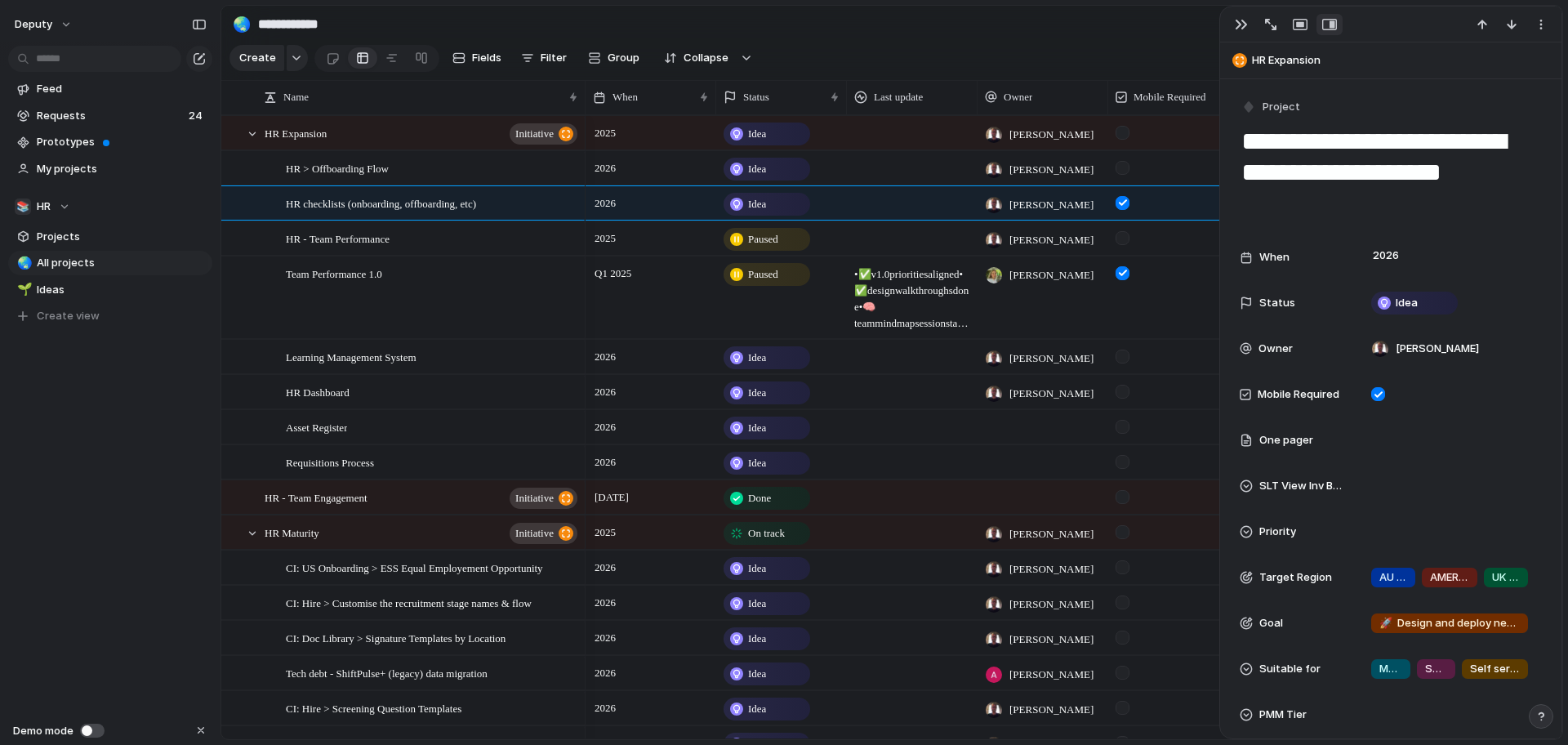
click at [840, 31] on section "**********" at bounding box center [892, 24] width 1341 height 36
